Goal: Task Accomplishment & Management: Manage account settings

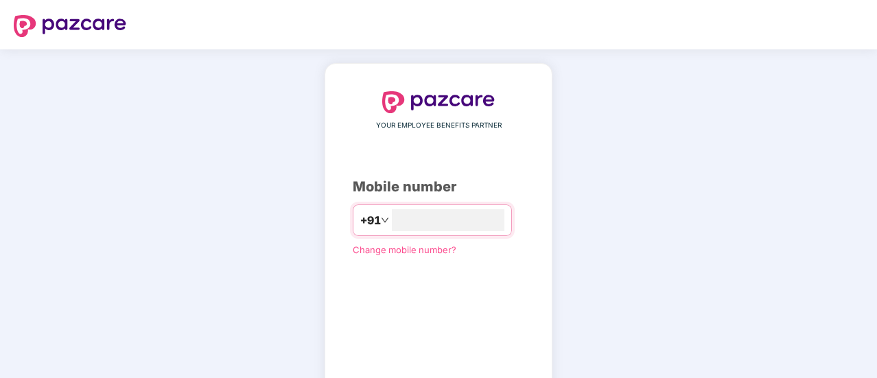
scroll to position [76, 0]
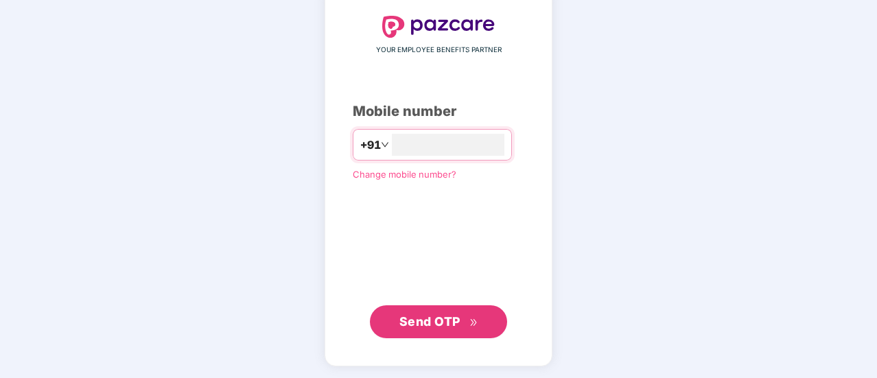
type input "**********"
click at [438, 315] on span "Send OTP" at bounding box center [430, 321] width 61 height 14
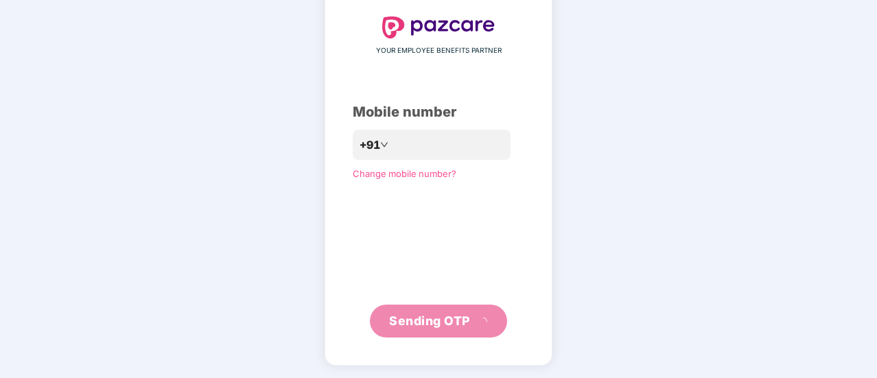
scroll to position [69, 0]
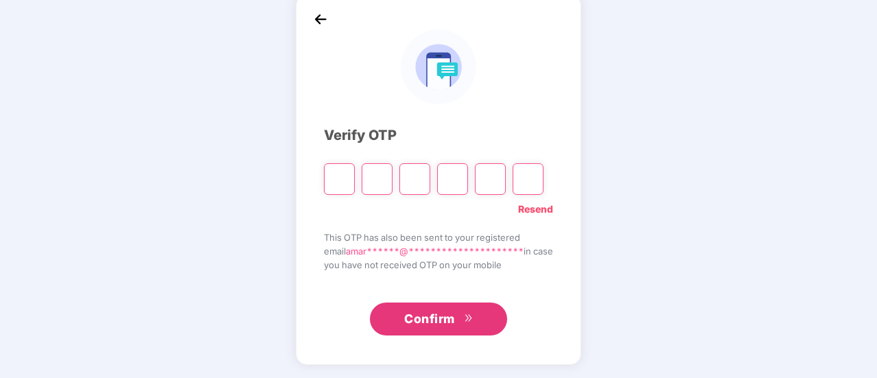
type input "*"
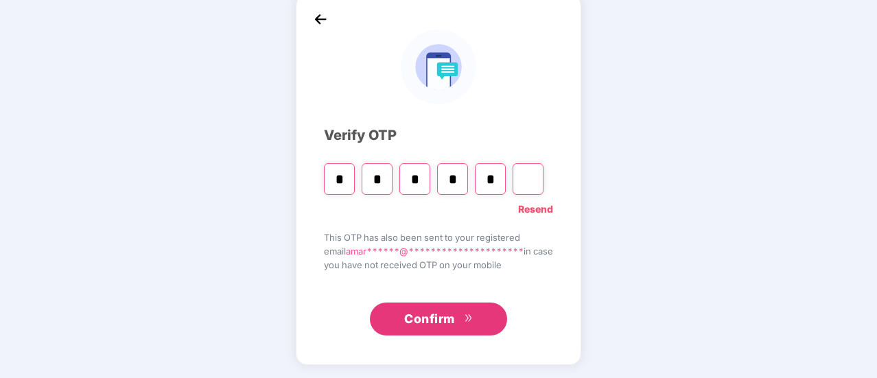
type input "*"
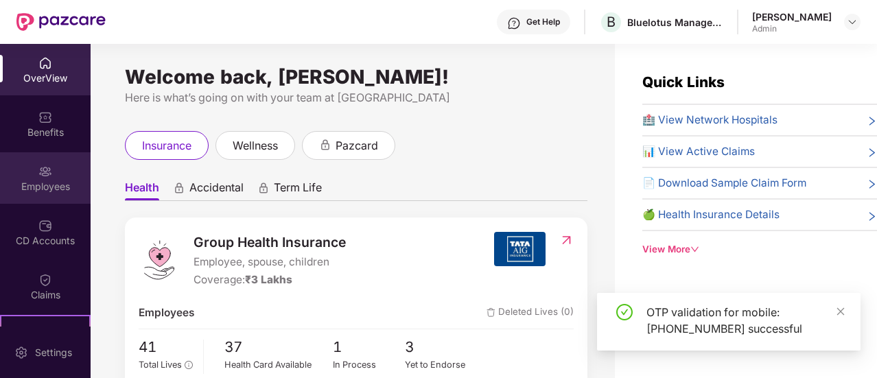
click at [54, 184] on div "Employees" at bounding box center [45, 187] width 91 height 14
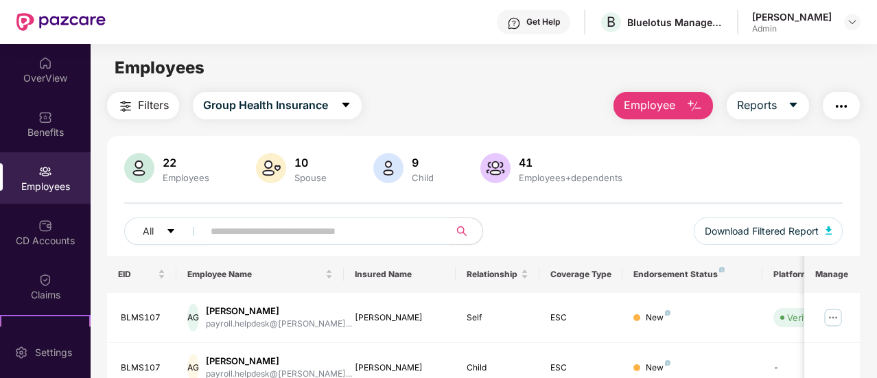
click at [236, 231] on input "text" at bounding box center [321, 231] width 220 height 21
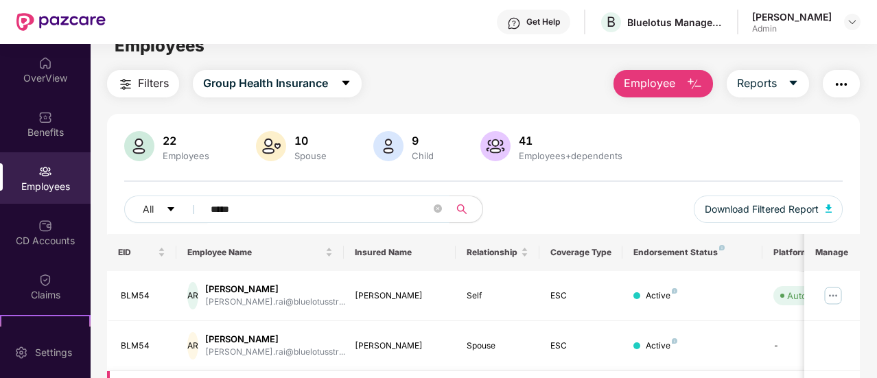
scroll to position [21, 0]
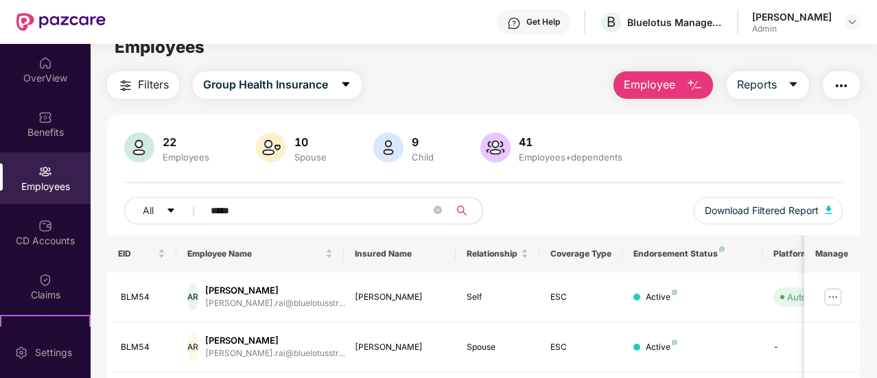
type input "*****"
click at [700, 82] on img "button" at bounding box center [694, 86] width 16 height 16
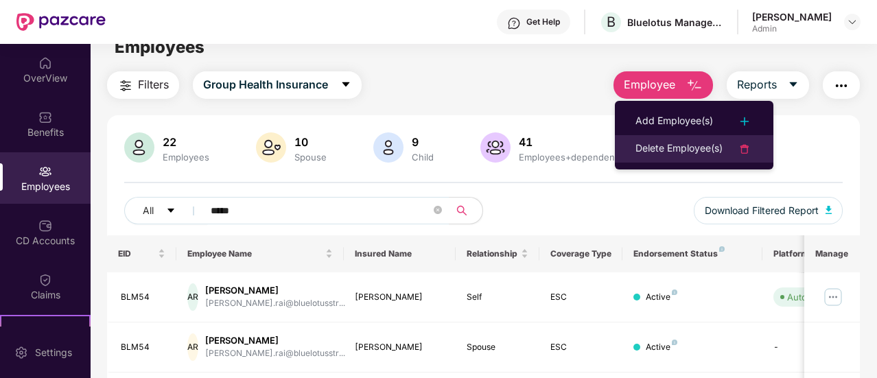
click at [691, 146] on div "Delete Employee(s)" at bounding box center [679, 149] width 87 height 16
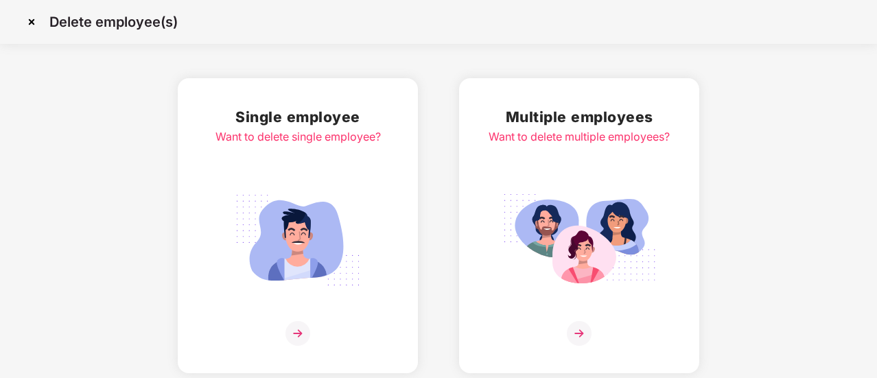
click at [302, 335] on img at bounding box center [298, 333] width 25 height 25
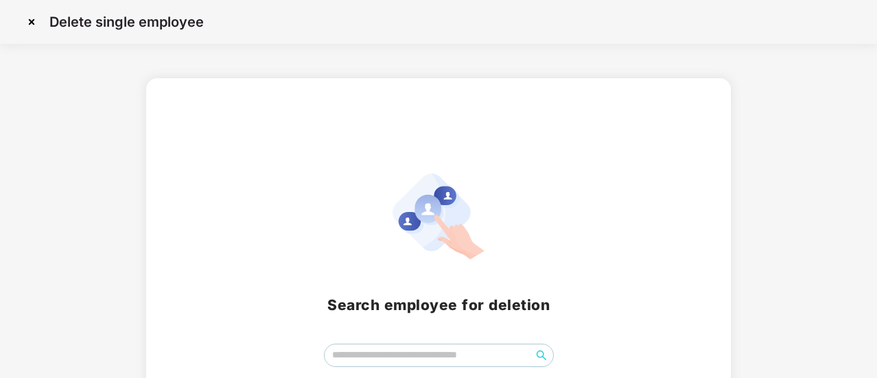
scroll to position [84, 0]
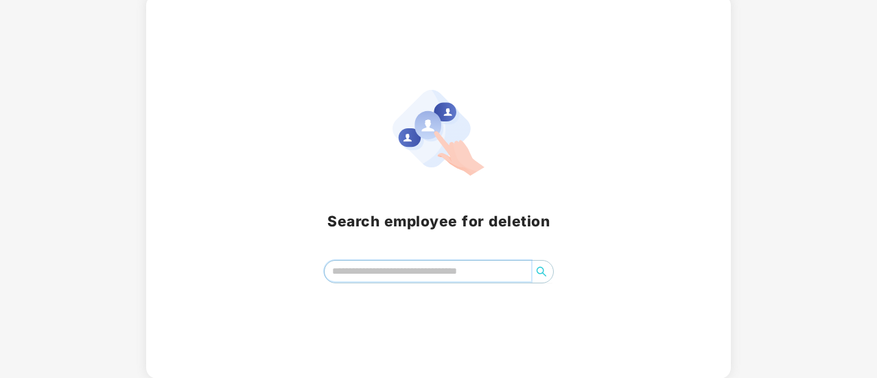
click at [409, 266] on input "search" at bounding box center [428, 271] width 207 height 21
type input "*****"
click at [546, 267] on icon "search" at bounding box center [541, 271] width 11 height 11
click at [542, 269] on icon "search" at bounding box center [541, 271] width 11 height 11
drag, startPoint x: 489, startPoint y: 271, endPoint x: 288, endPoint y: 283, distance: 200.8
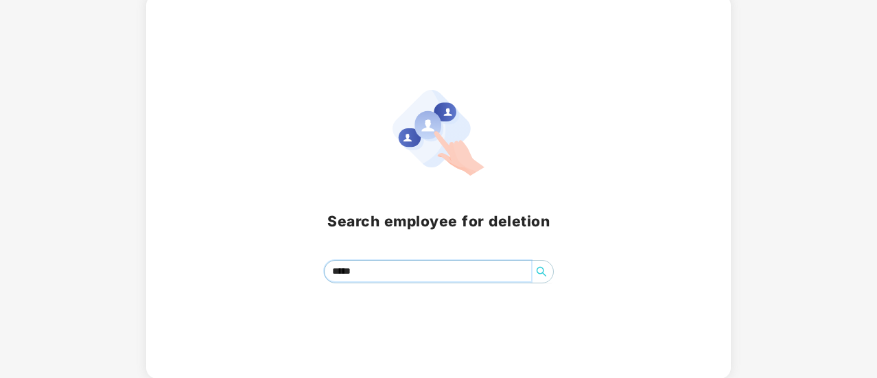
click at [288, 283] on div "Search employee for deletion BLM54 *****" at bounding box center [438, 187] width 585 height 384
type input "*"
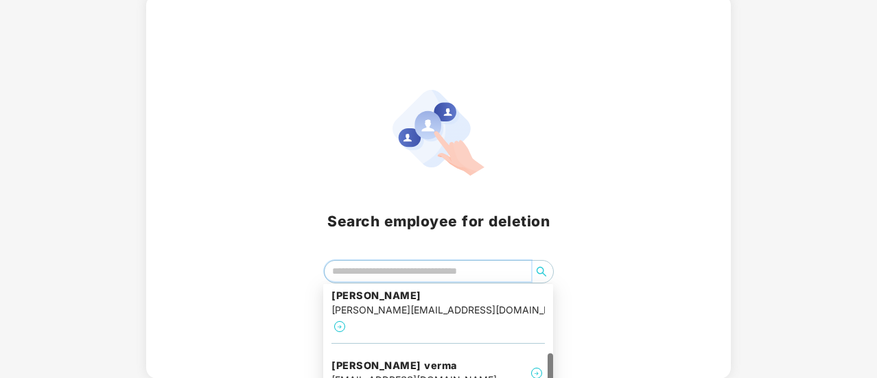
scroll to position [321, 0]
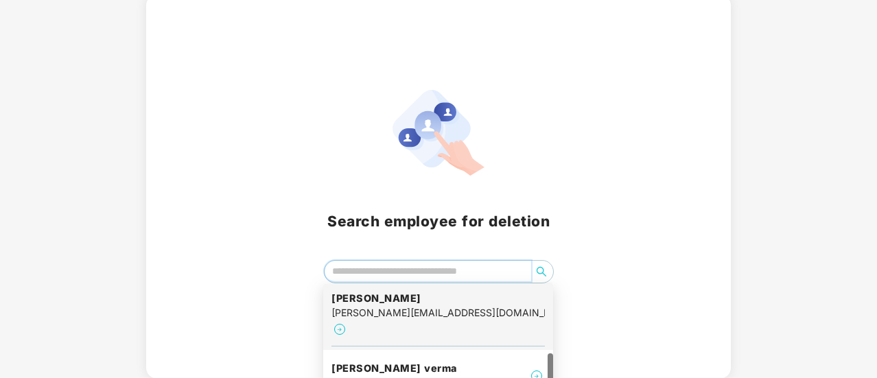
click at [348, 321] on img at bounding box center [340, 329] width 16 height 16
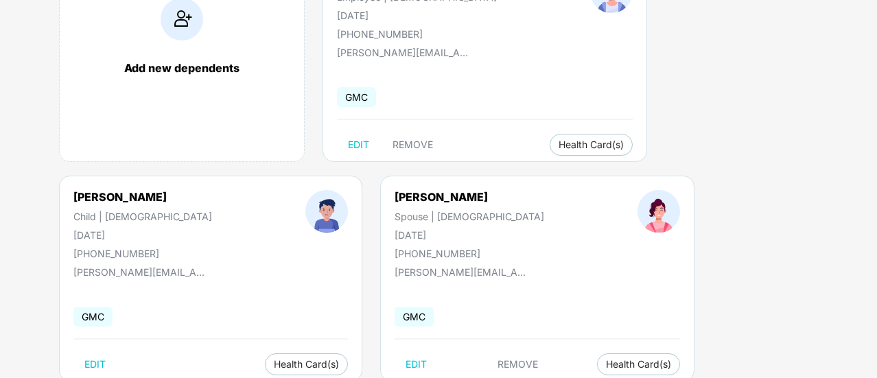
scroll to position [207, 0]
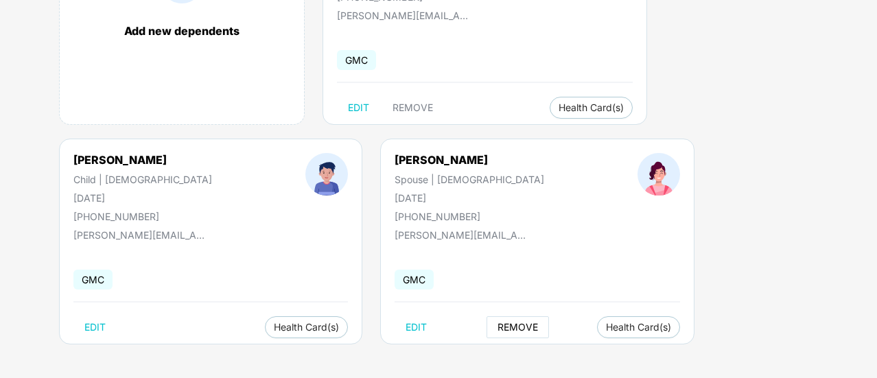
click at [498, 327] on span "REMOVE" at bounding box center [518, 327] width 41 height 11
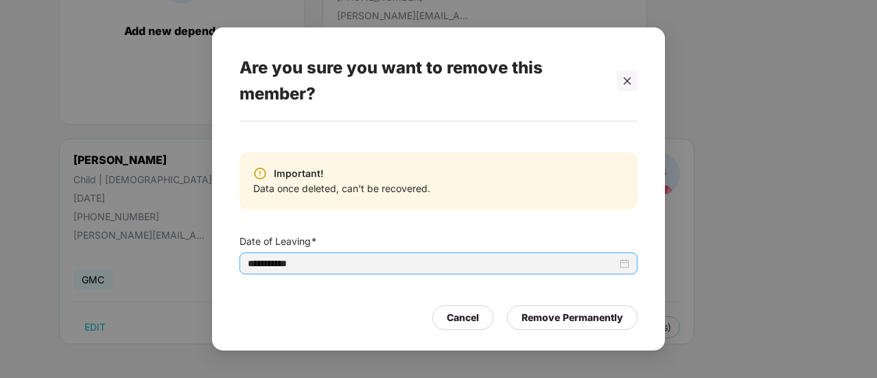
click at [626, 266] on div "**********" at bounding box center [439, 263] width 382 height 15
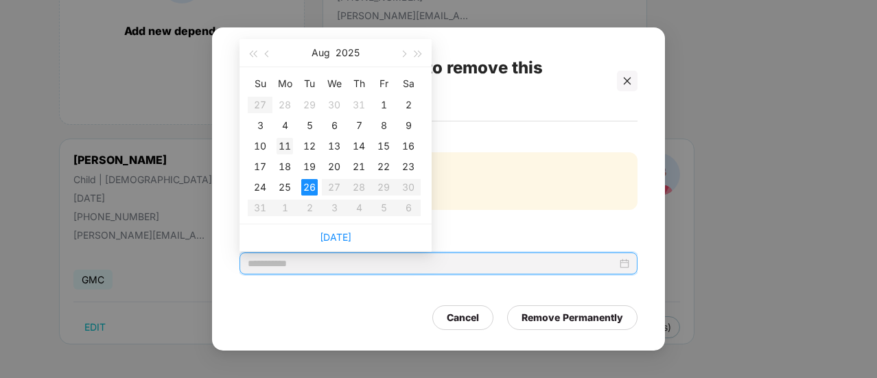
click at [292, 149] on div "11" at bounding box center [285, 146] width 16 height 16
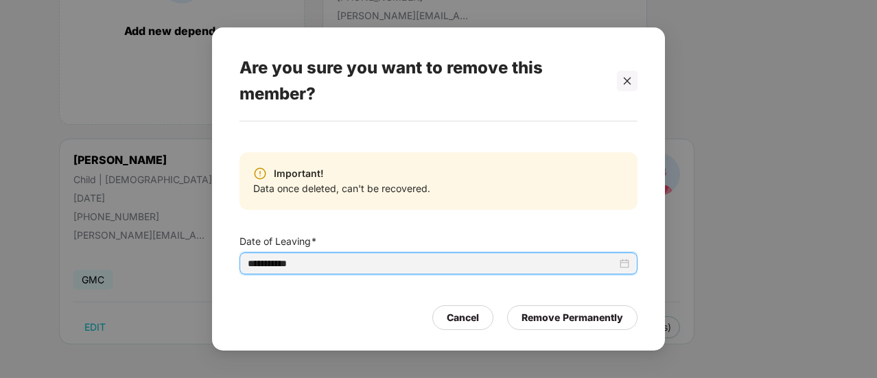
click at [627, 258] on div "**********" at bounding box center [439, 263] width 382 height 15
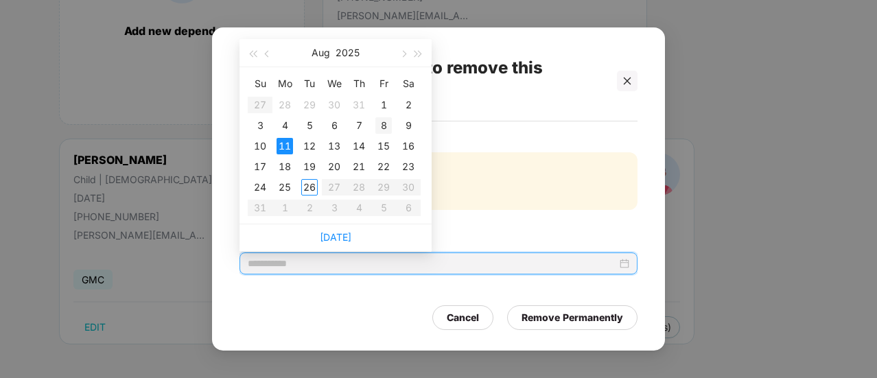
type input "**********"
click at [384, 124] on div "8" at bounding box center [383, 125] width 16 height 16
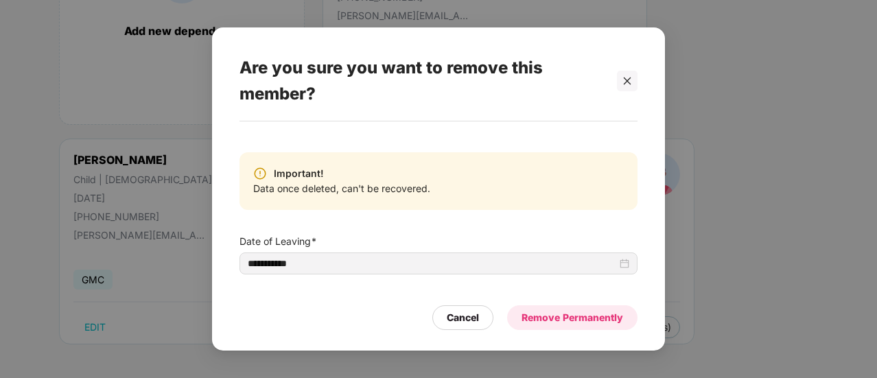
click at [592, 319] on div "Remove Permanently" at bounding box center [573, 317] width 102 height 15
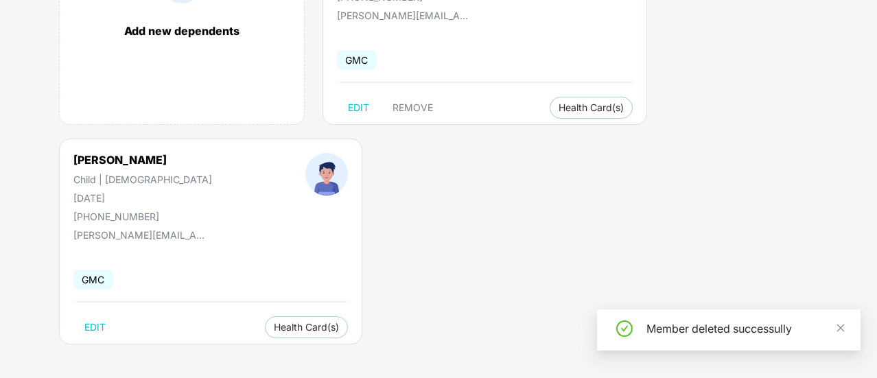
scroll to position [0, 0]
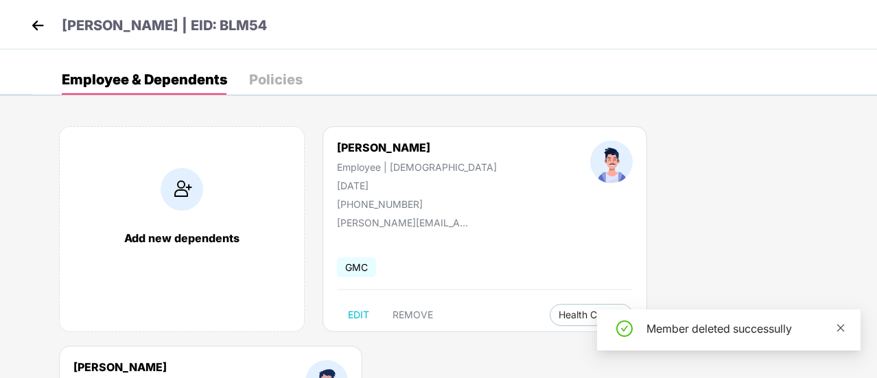
click at [843, 332] on icon "close" at bounding box center [841, 328] width 10 height 10
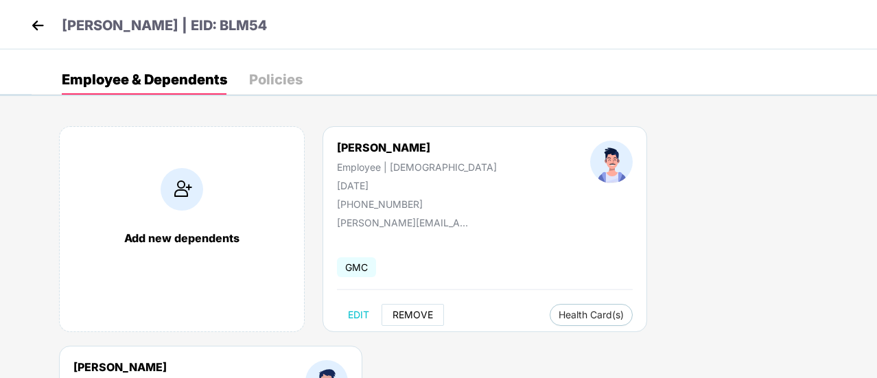
click at [422, 314] on span "REMOVE" at bounding box center [413, 315] width 41 height 11
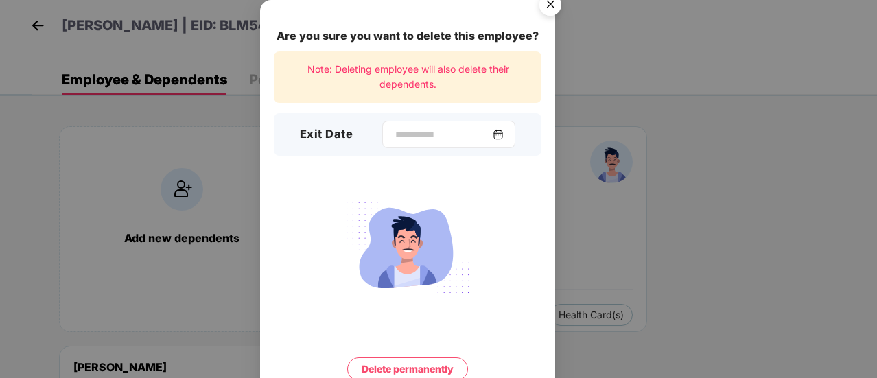
click at [504, 132] on img at bounding box center [498, 134] width 11 height 11
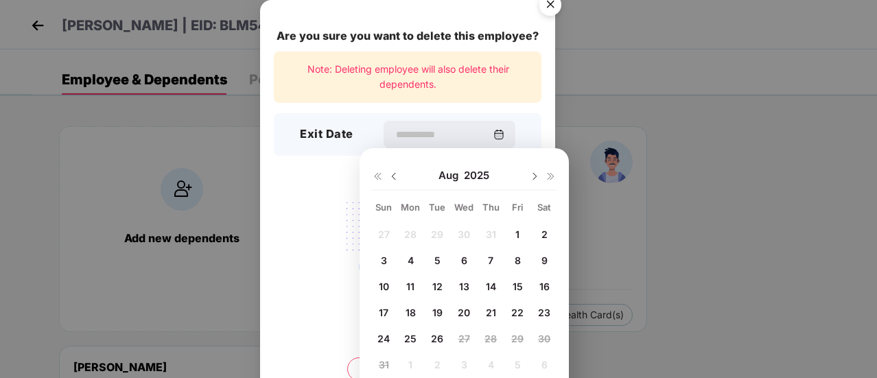
click at [519, 257] on span "8" at bounding box center [518, 261] width 6 height 12
type input "**********"
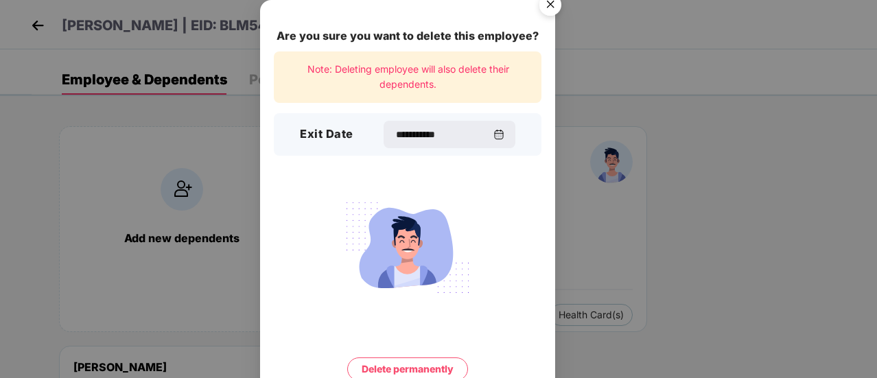
scroll to position [59, 0]
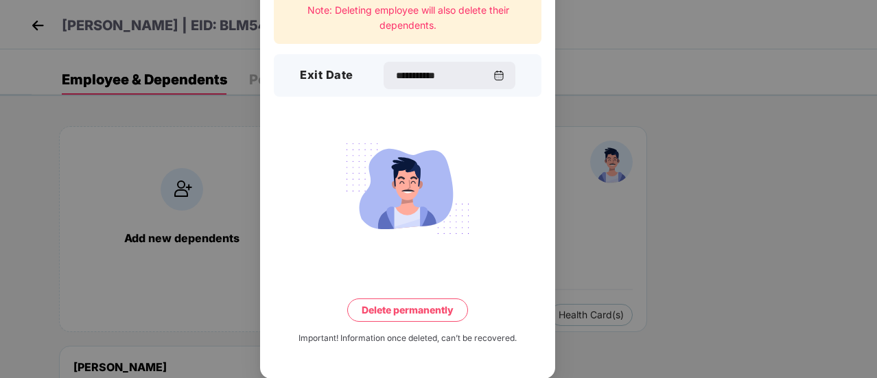
click at [442, 312] on button "Delete permanently" at bounding box center [407, 310] width 121 height 23
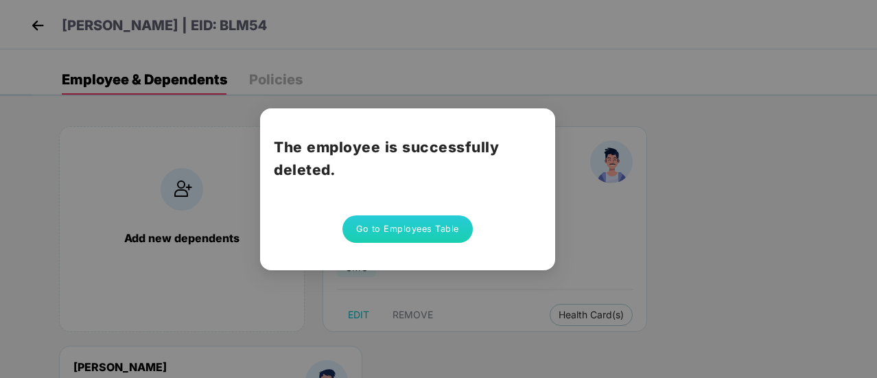
click at [424, 231] on button "Go to Employees Table" at bounding box center [408, 229] width 130 height 27
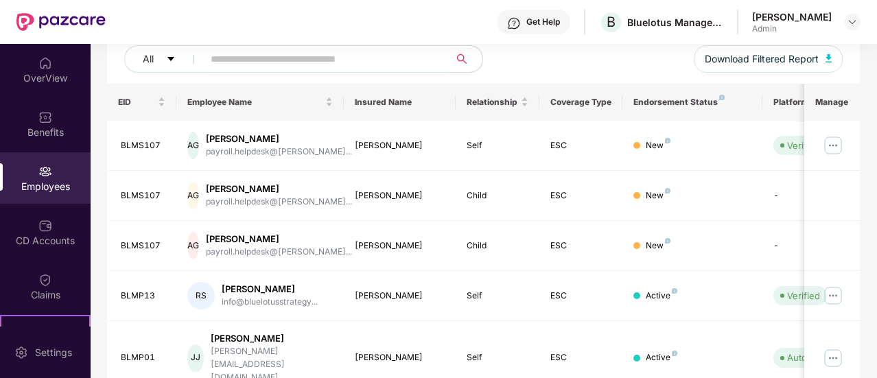
scroll to position [172, 0]
click at [258, 143] on div "[PERSON_NAME]" at bounding box center [279, 139] width 146 height 13
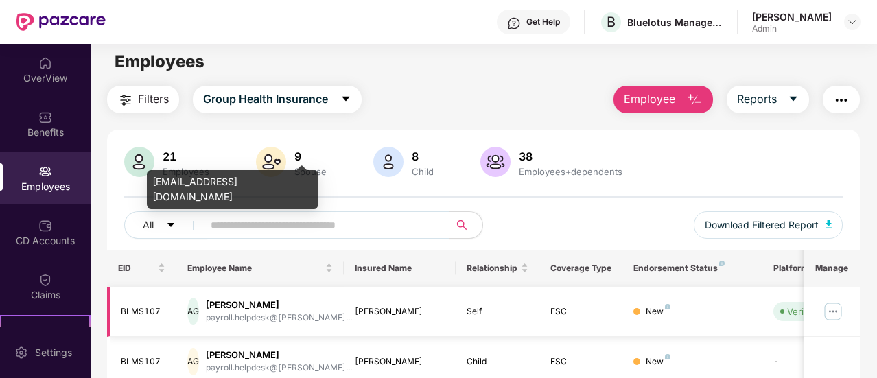
scroll to position [5, 0]
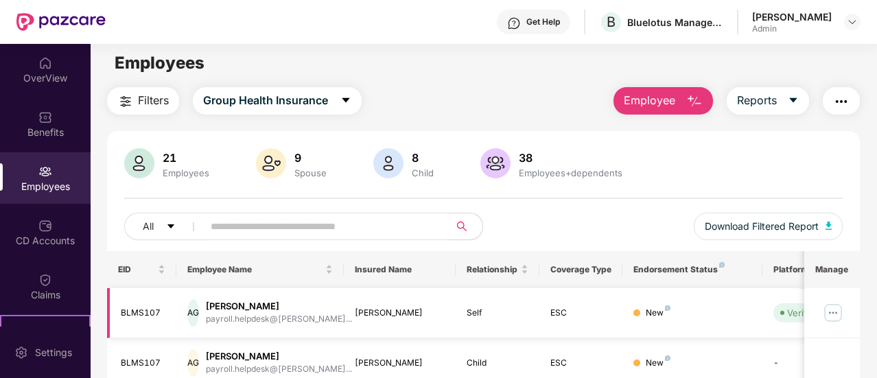
click at [199, 316] on div "AG" at bounding box center [193, 312] width 12 height 27
click at [245, 305] on div "[PERSON_NAME]" at bounding box center [279, 306] width 146 height 13
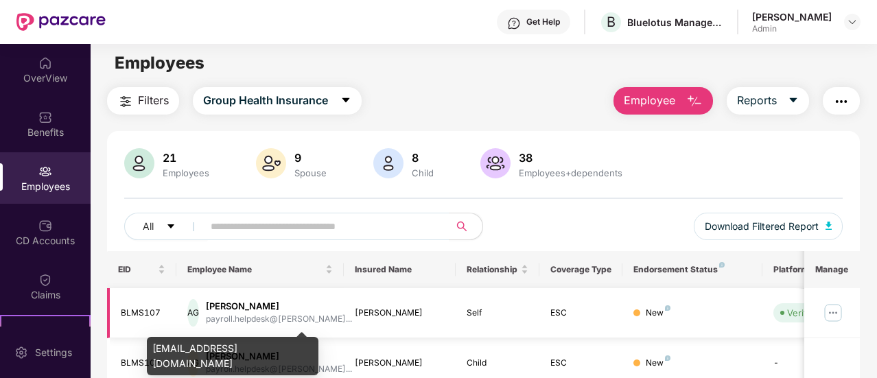
click at [256, 320] on div "payroll.helpdesk@[PERSON_NAME]..." at bounding box center [279, 319] width 146 height 13
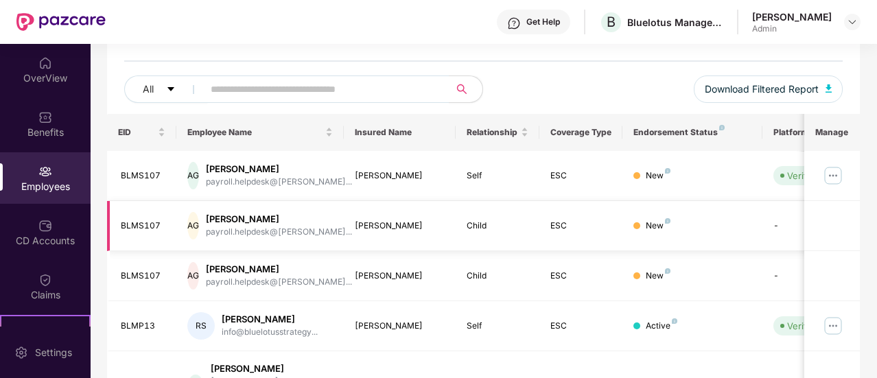
scroll to position [0, 137]
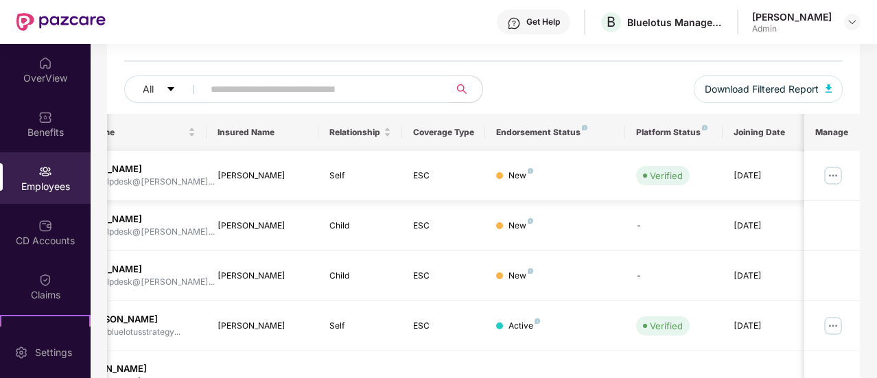
click at [840, 172] on img at bounding box center [833, 176] width 22 height 22
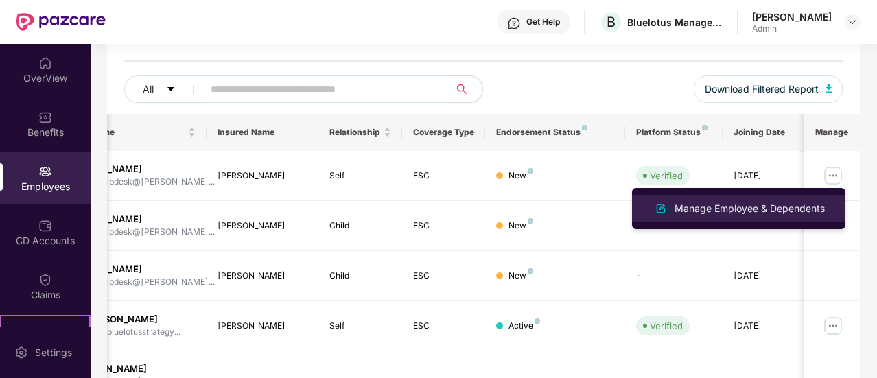
click at [800, 205] on div "Manage Employee & Dependents" at bounding box center [750, 208] width 156 height 15
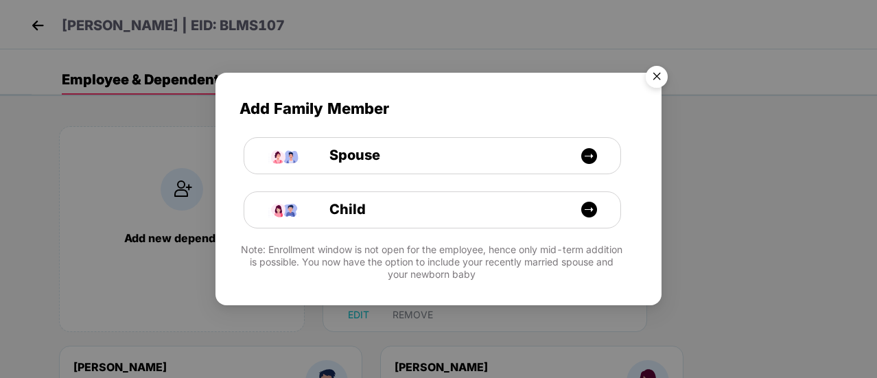
click at [655, 85] on img "Close" at bounding box center [657, 79] width 38 height 38
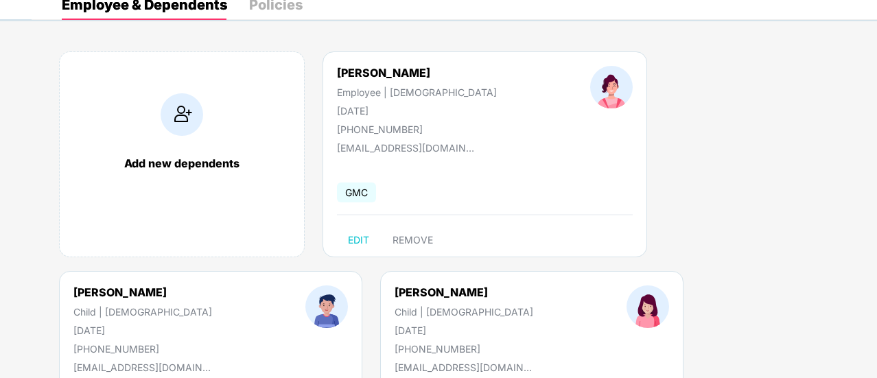
scroll to position [76, 0]
click at [361, 241] on span "EDIT" at bounding box center [358, 239] width 21 height 11
select select "******"
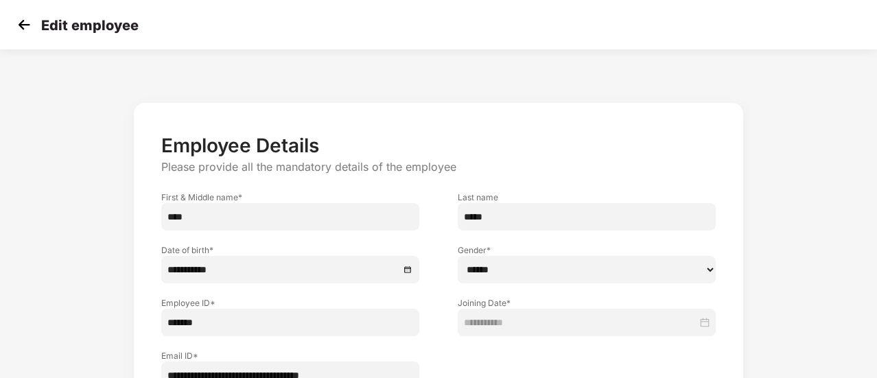
scroll to position [0, 0]
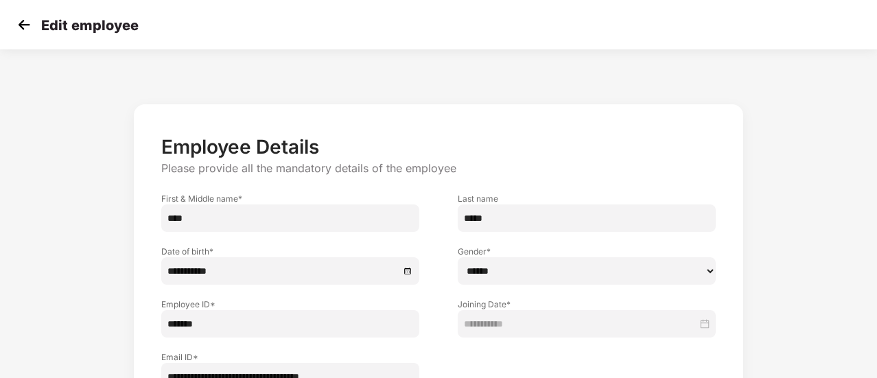
click at [22, 30] on img at bounding box center [24, 24] width 21 height 21
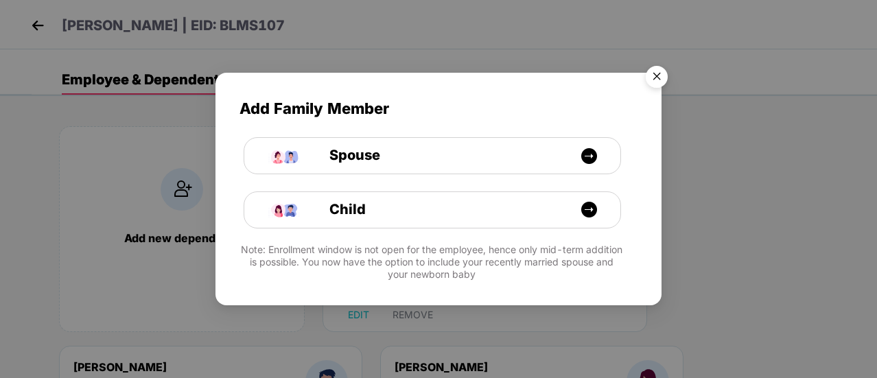
click at [661, 80] on img "Close" at bounding box center [657, 79] width 38 height 38
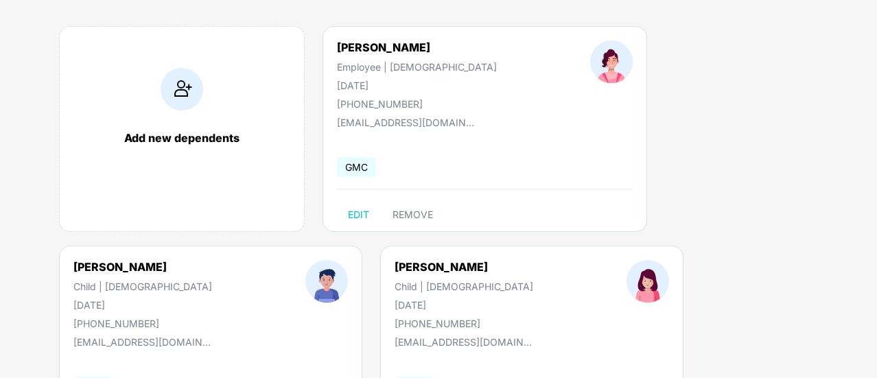
scroll to position [74, 0]
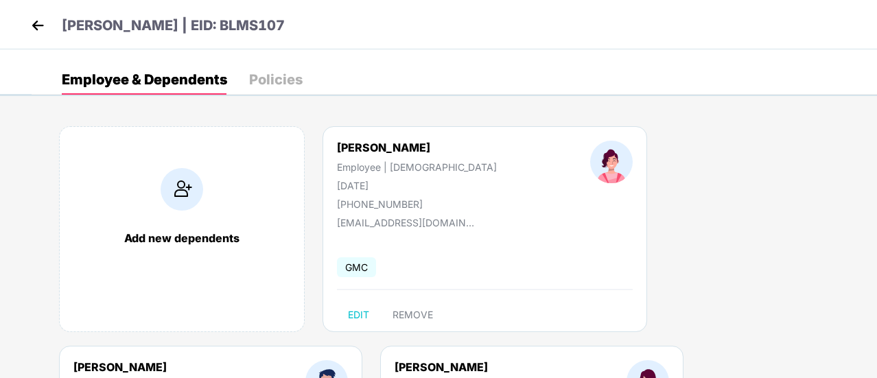
select select "*****"
select select "****"
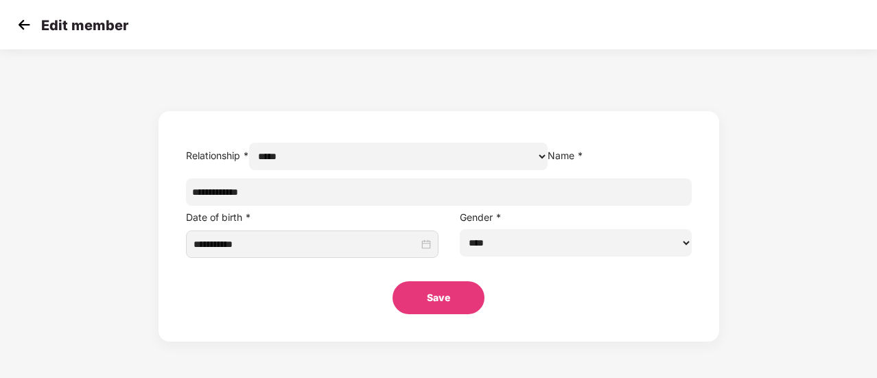
click at [231, 171] on div "**********" at bounding box center [438, 199] width 877 height 286
click at [25, 24] on img at bounding box center [24, 24] width 21 height 21
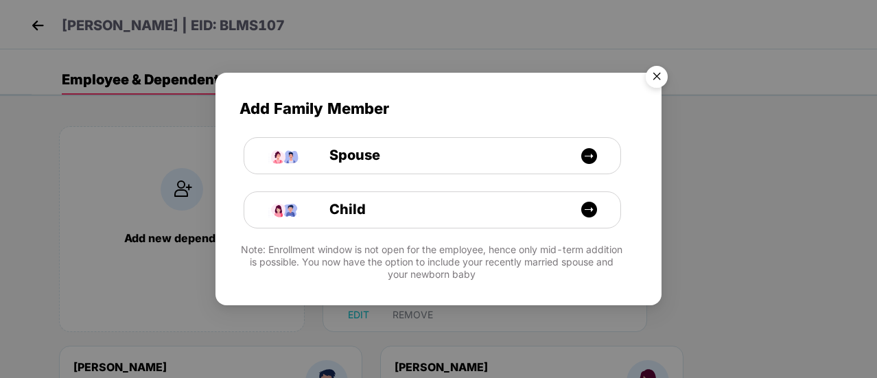
click at [662, 78] on img "Close" at bounding box center [657, 79] width 38 height 38
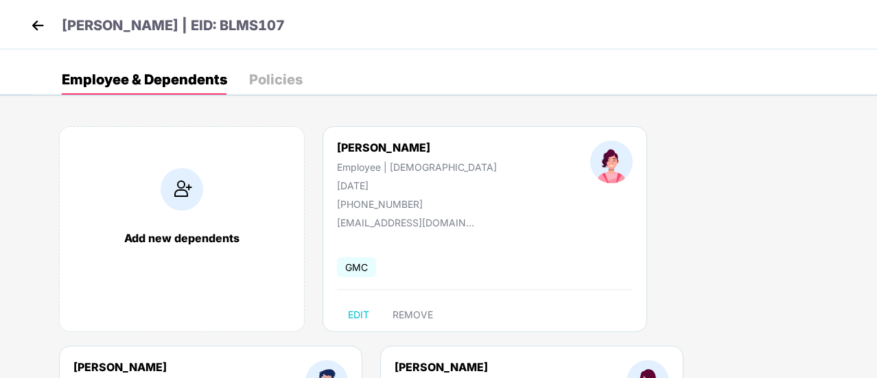
click at [32, 25] on img at bounding box center [37, 25] width 21 height 21
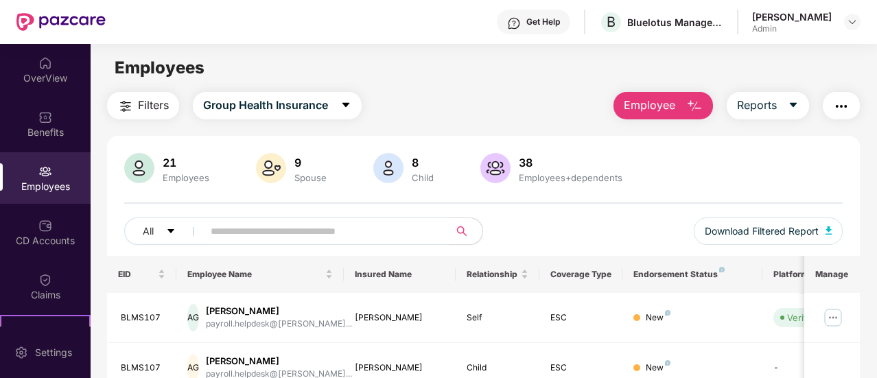
click at [841, 108] on img "button" at bounding box center [841, 106] width 16 height 16
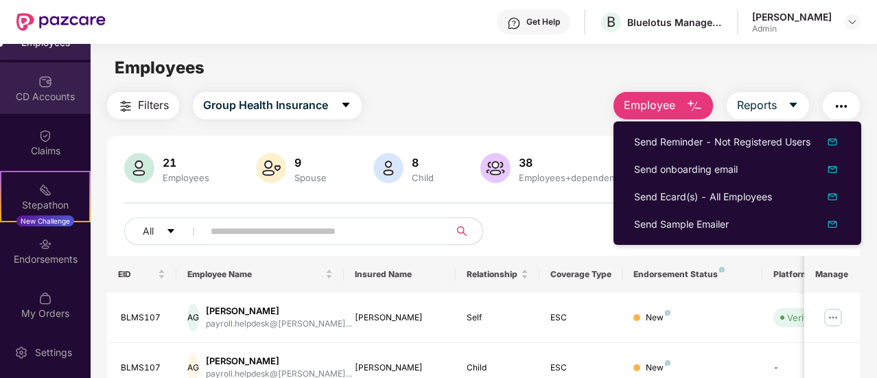
scroll to position [150, 0]
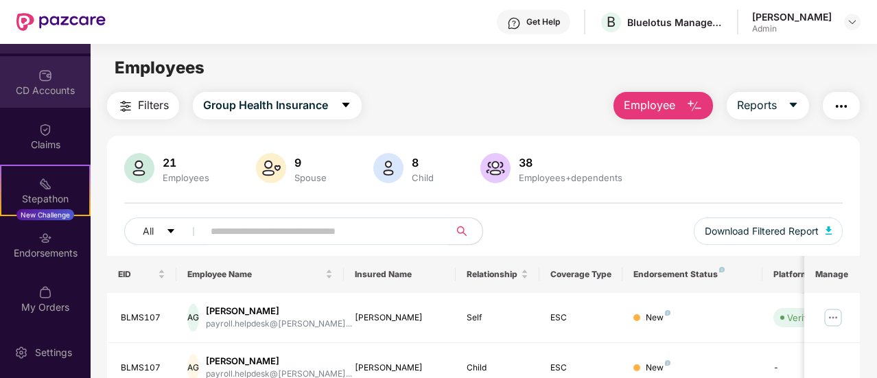
click at [43, 246] on div "Endorsements" at bounding box center [45, 253] width 91 height 14
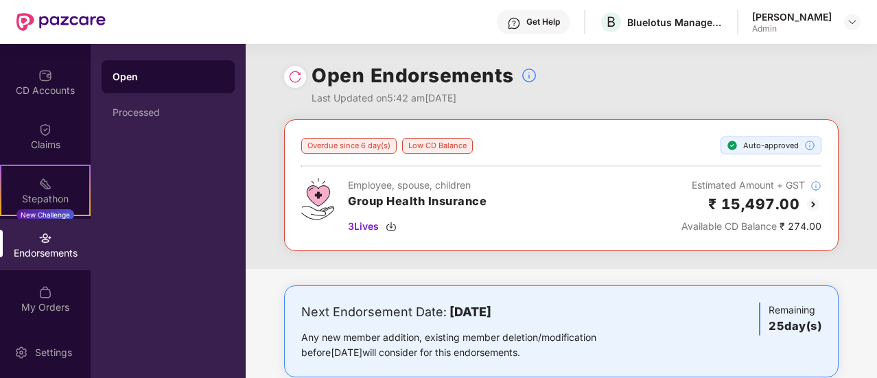
click at [145, 74] on div "Open" at bounding box center [168, 77] width 111 height 14
click at [146, 115] on div "Processed" at bounding box center [168, 112] width 111 height 11
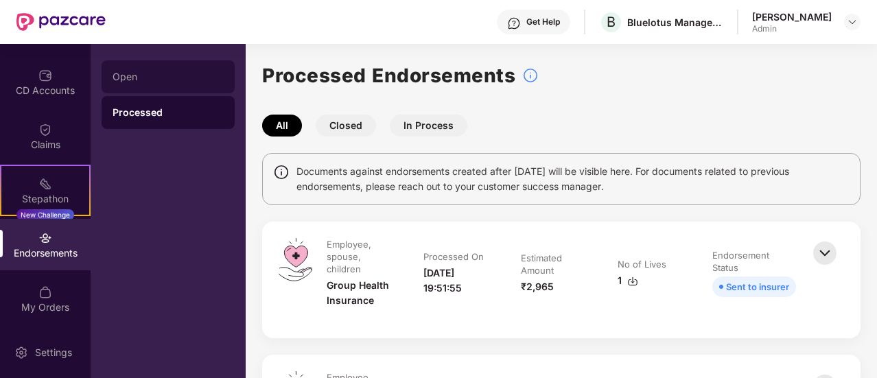
click at [143, 68] on div "Open" at bounding box center [168, 76] width 133 height 33
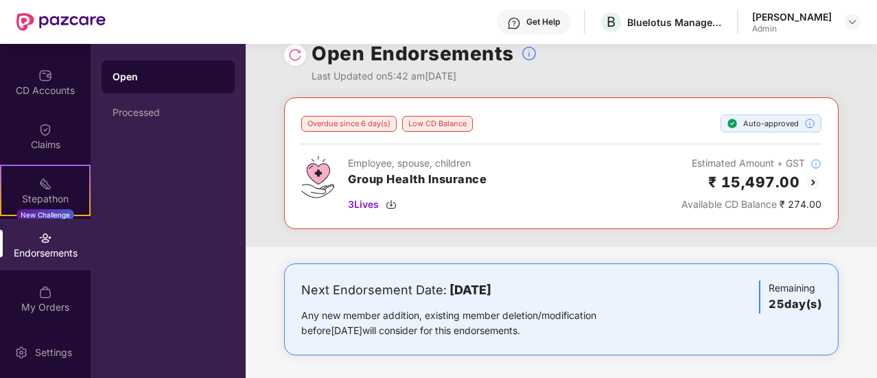
scroll to position [25, 0]
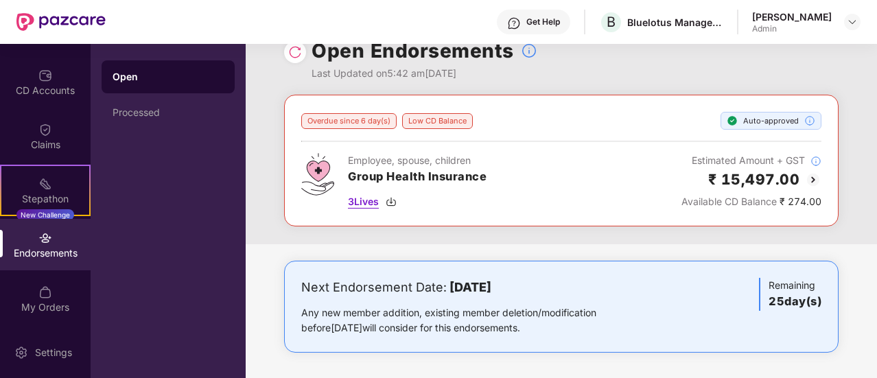
click at [365, 201] on span "3 Lives" at bounding box center [363, 201] width 31 height 15
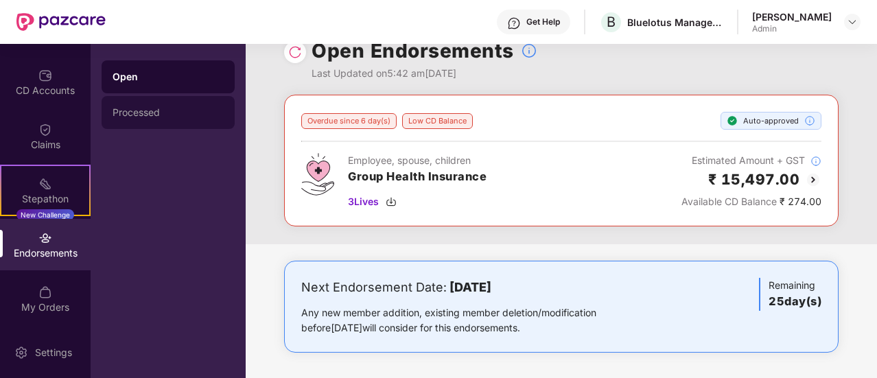
click at [161, 111] on div "Processed" at bounding box center [168, 112] width 111 height 11
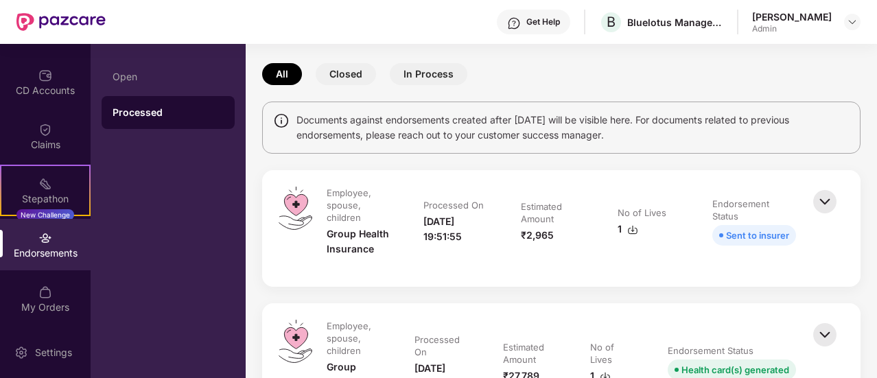
scroll to position [36, 0]
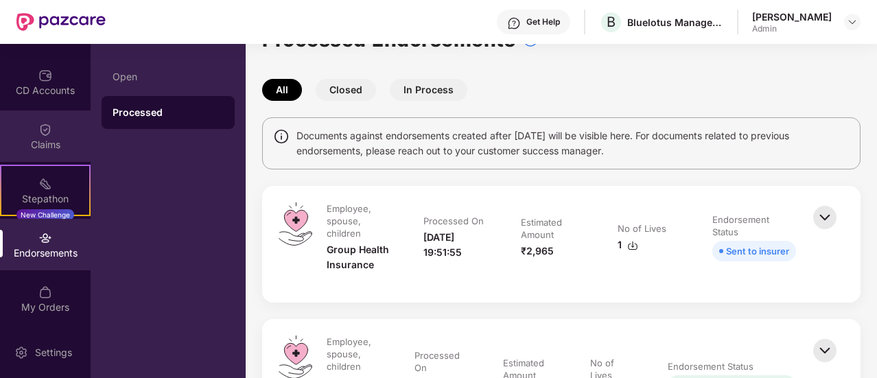
click at [51, 135] on div "Claims" at bounding box center [45, 136] width 91 height 51
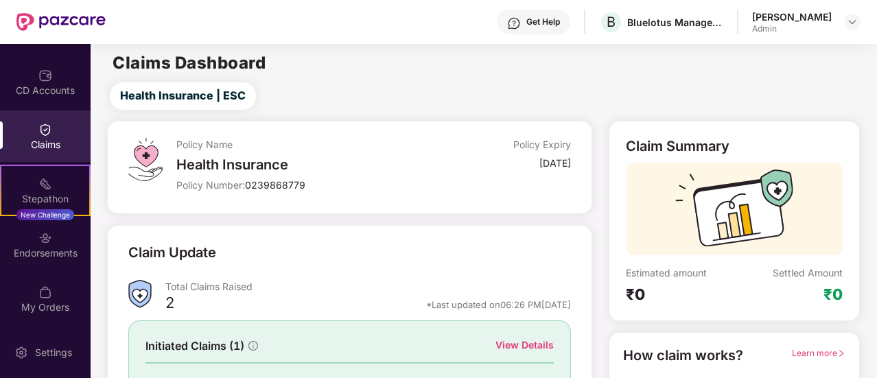
scroll to position [0, 0]
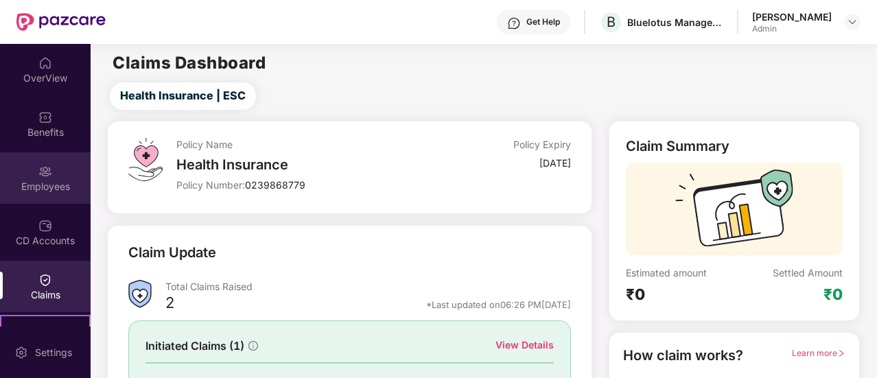
click at [51, 191] on div "Employees" at bounding box center [45, 187] width 91 height 14
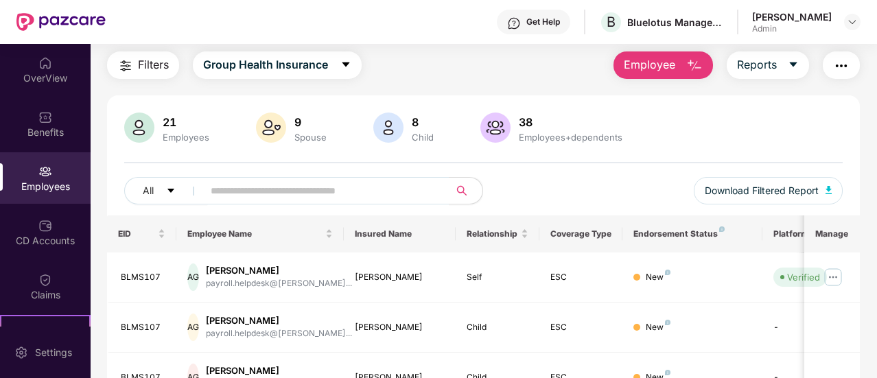
scroll to position [41, 0]
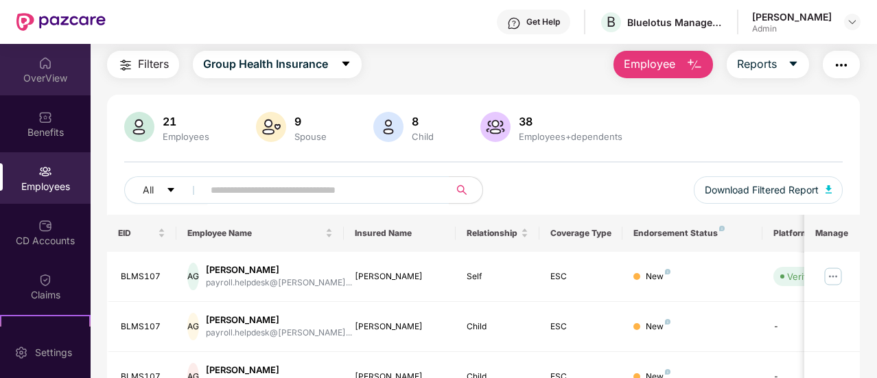
click at [49, 83] on div "OverView" at bounding box center [45, 78] width 91 height 14
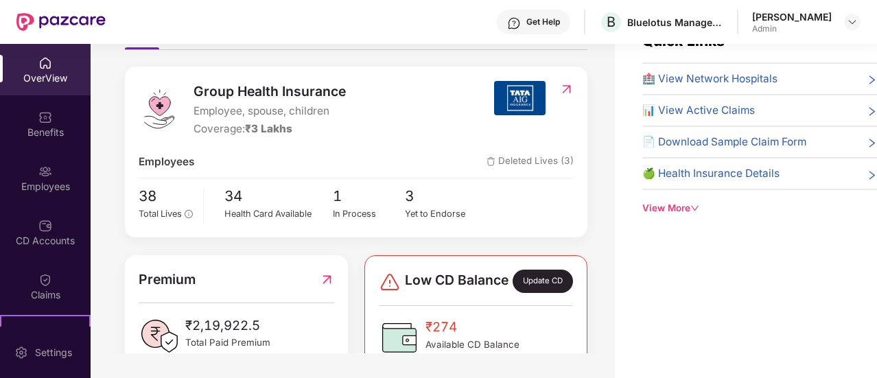
scroll to position [112, 0]
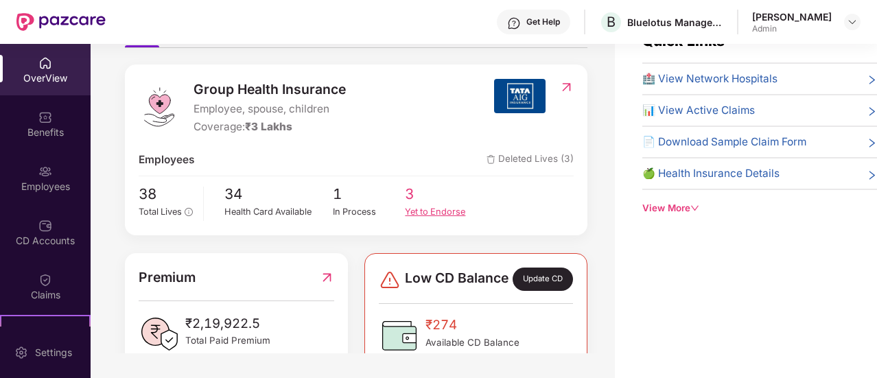
click at [428, 210] on div "Yet to Endorse" at bounding box center [441, 212] width 73 height 14
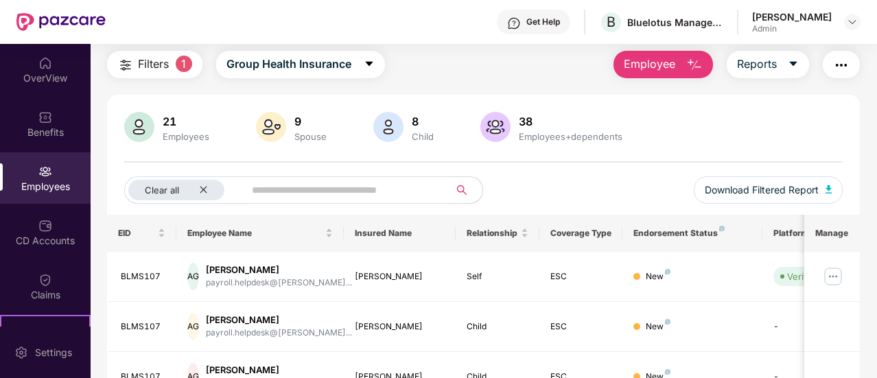
click at [155, 61] on span "Filters" at bounding box center [153, 64] width 31 height 17
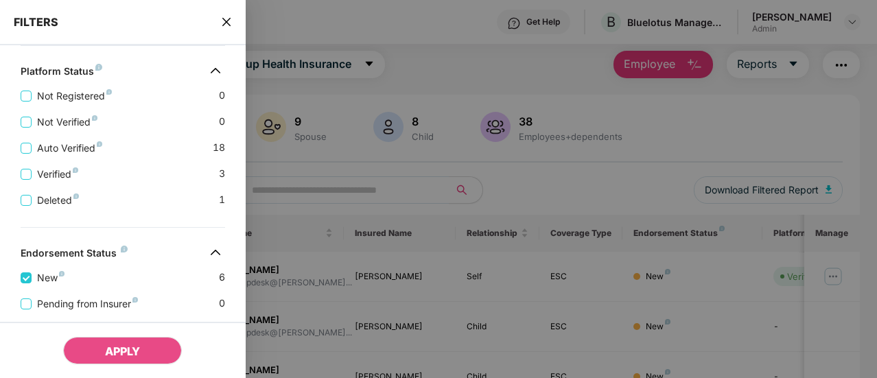
scroll to position [327, 0]
click at [99, 348] on button "APPLY" at bounding box center [122, 350] width 119 height 27
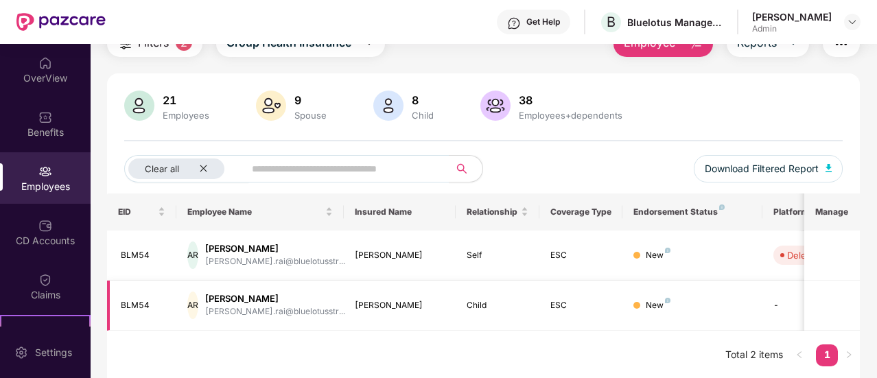
scroll to position [63, 0]
